Goal: Task Accomplishment & Management: Use online tool/utility

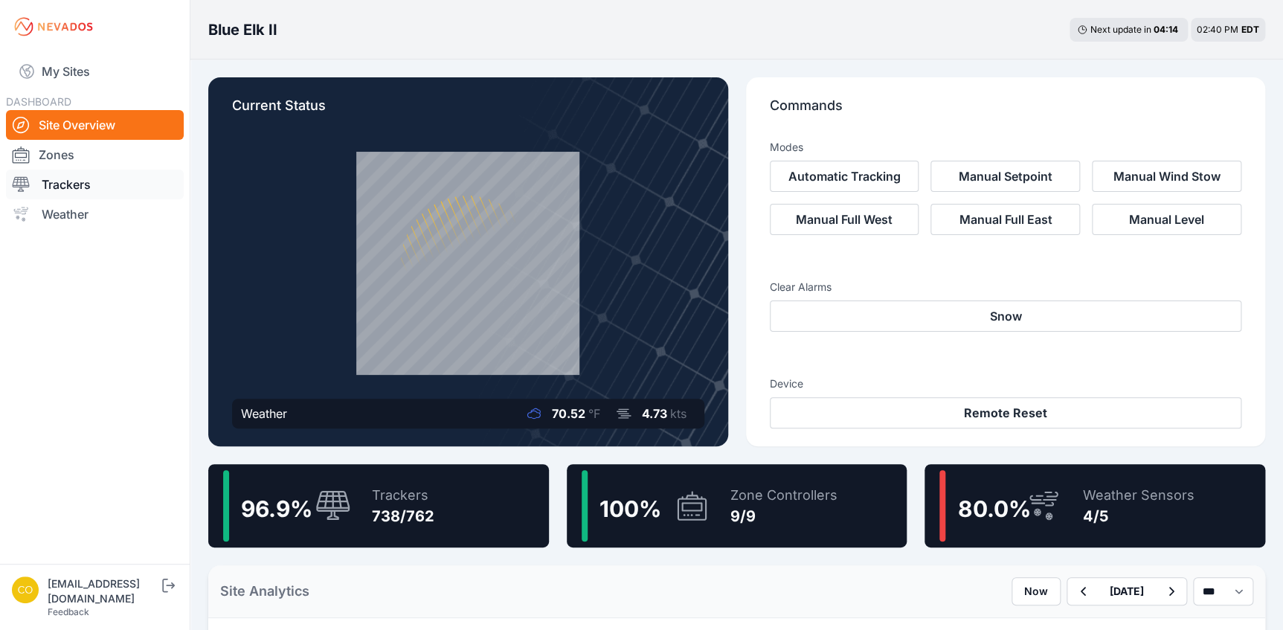
click at [87, 176] on link "Trackers" at bounding box center [95, 185] width 178 height 30
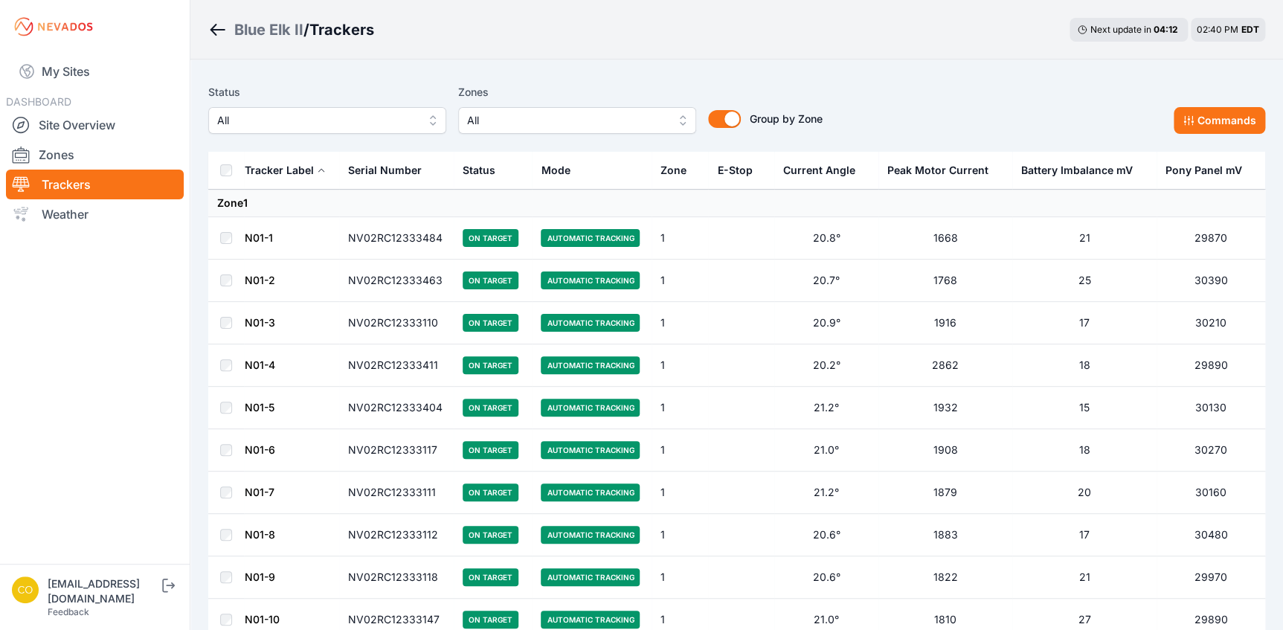
click at [681, 122] on button "All" at bounding box center [577, 120] width 238 height 27
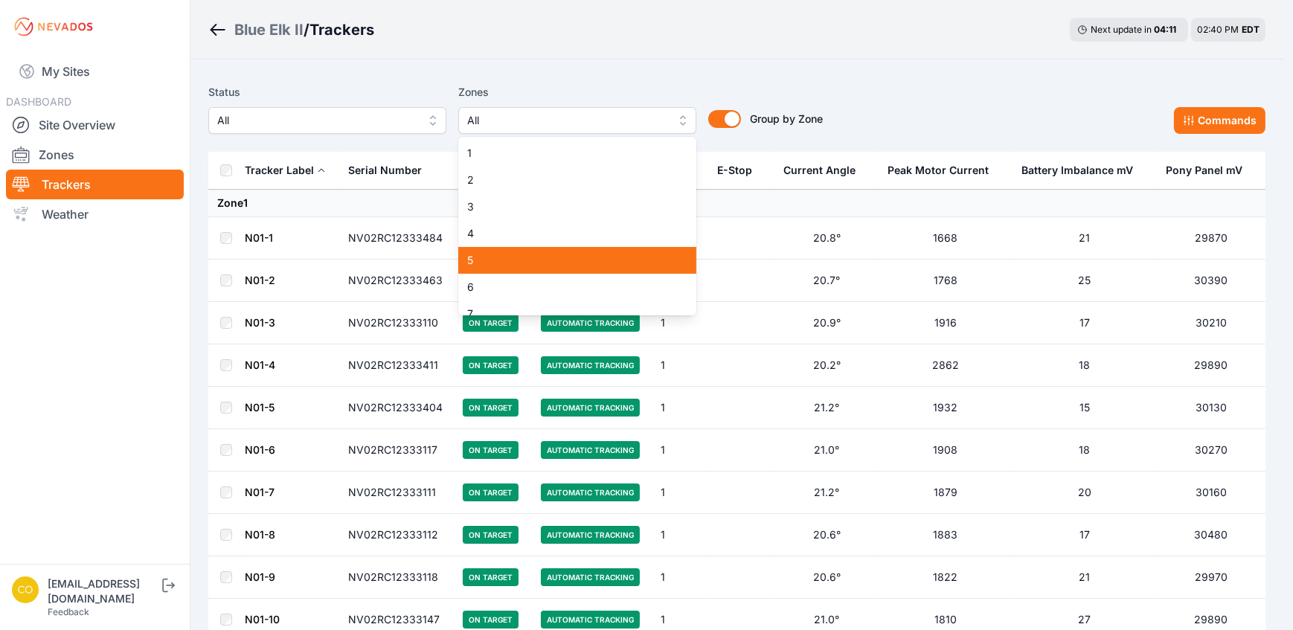
click at [476, 260] on span "5" at bounding box center [568, 260] width 202 height 15
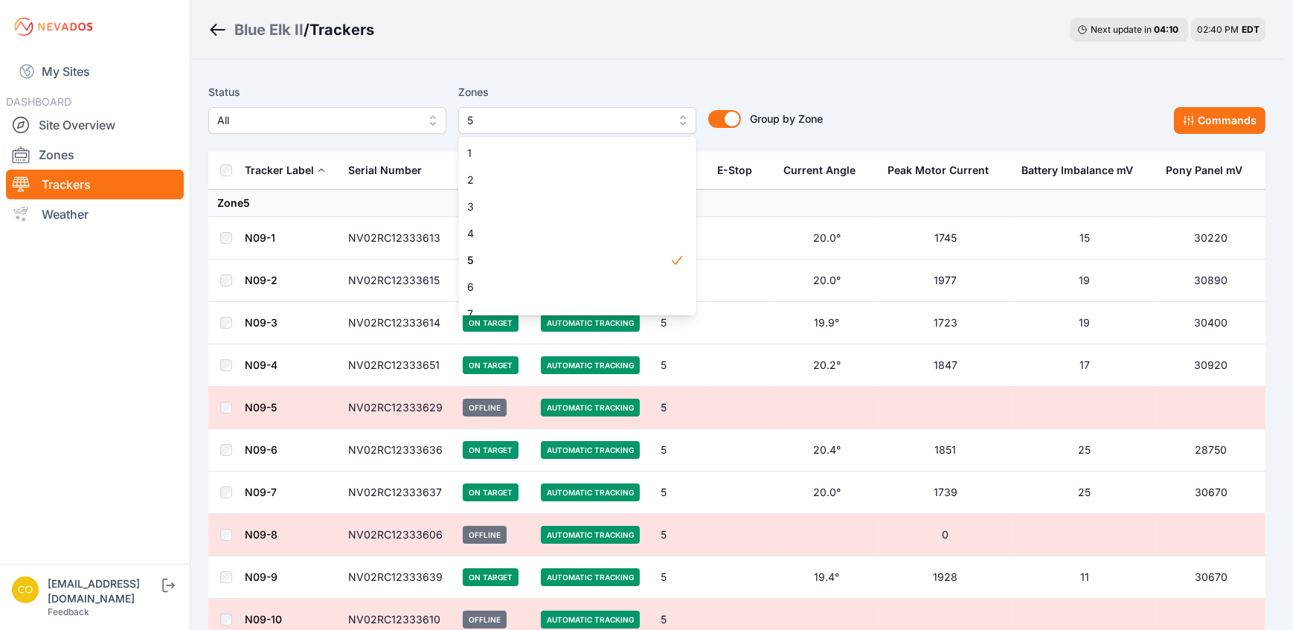
click at [766, 81] on div "Status All Zones 5 1 2 3 4 5 6 7 8 9 Group by Zone Group by Zone Commands" at bounding box center [736, 114] width 1057 height 74
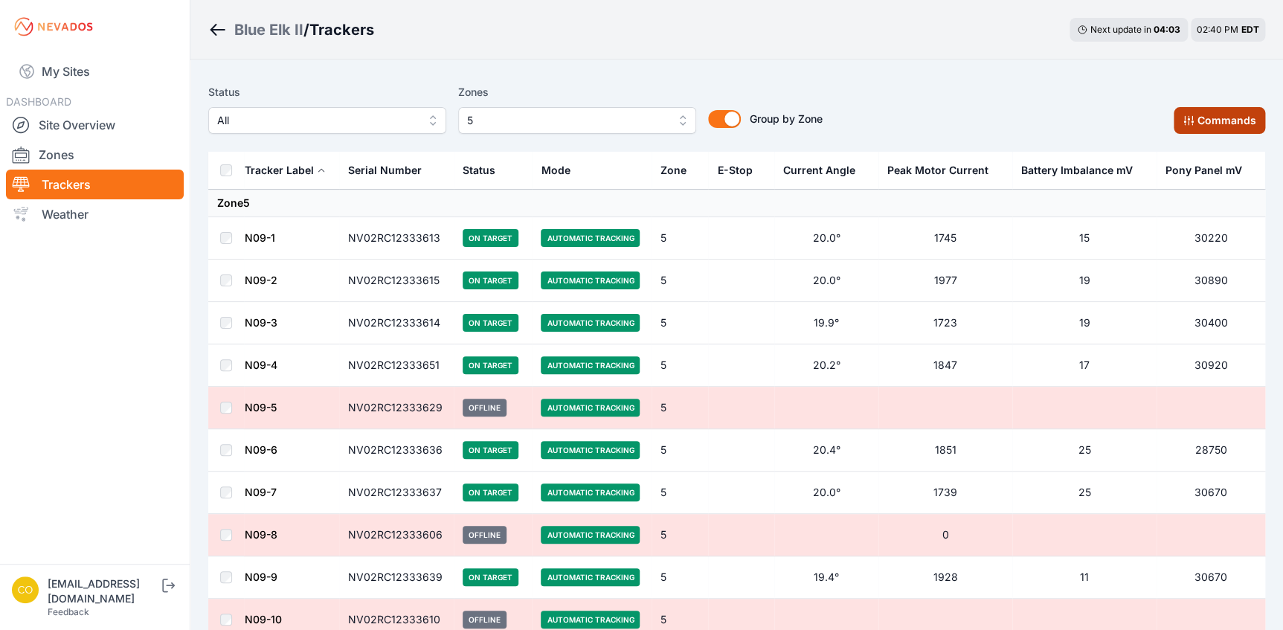
click at [1201, 124] on button "Commands" at bounding box center [1220, 120] width 92 height 27
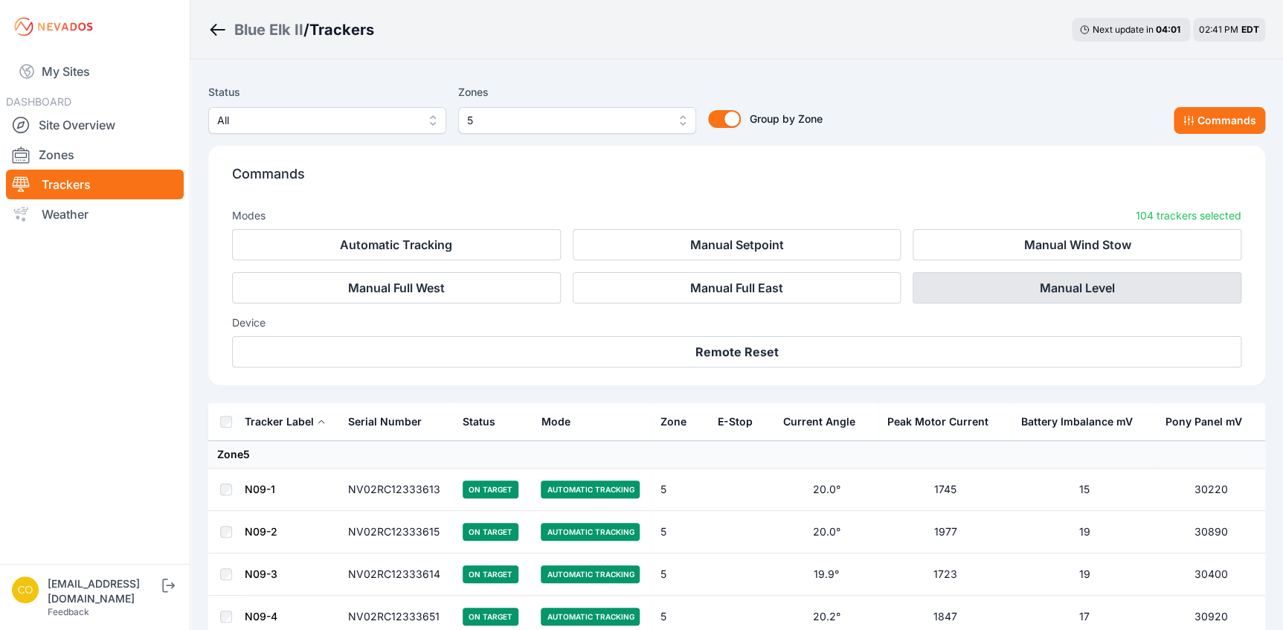
click at [1043, 293] on button "Manual Level" at bounding box center [1077, 287] width 329 height 31
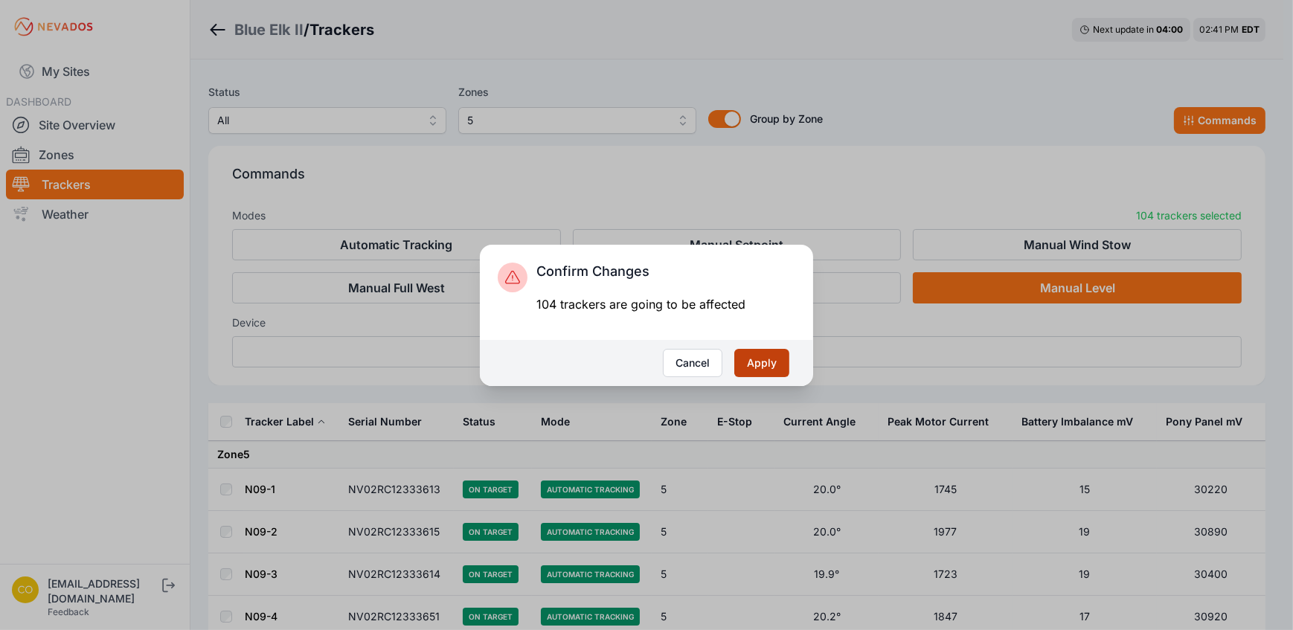
click at [783, 365] on button "Apply" at bounding box center [761, 363] width 55 height 28
